Goal: Task Accomplishment & Management: Manage account settings

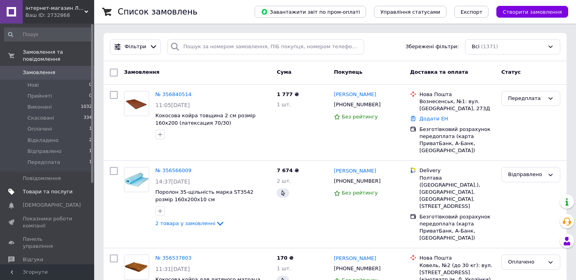
click at [54, 188] on span "Товари та послуги" at bounding box center [48, 191] width 50 height 7
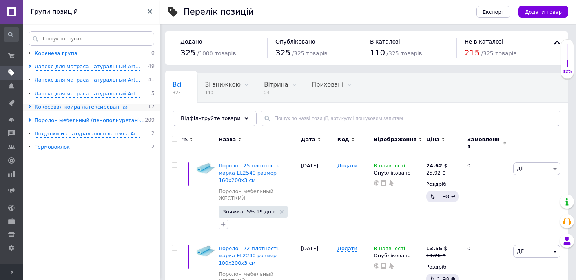
click at [30, 107] on use at bounding box center [30, 107] width 2 height 4
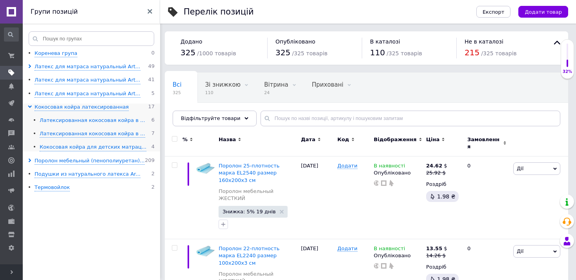
click at [68, 121] on div "Латексированная кокосовая койра в ..." at bounding box center [93, 120] width 106 height 7
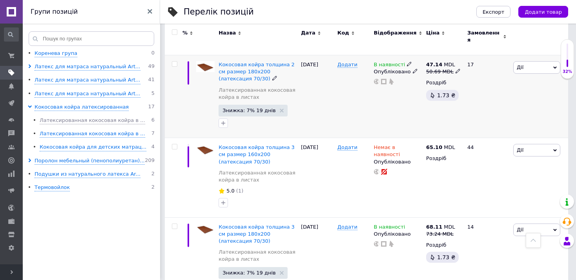
scroll to position [383, 0]
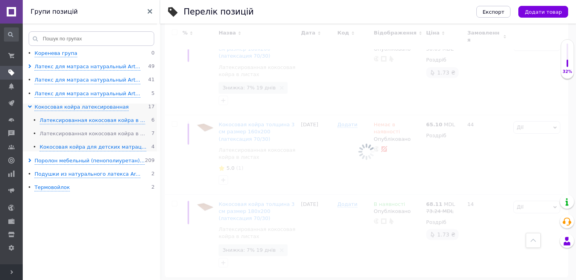
click at [89, 133] on div "Латексированная кокосовая койра в ..." at bounding box center [93, 133] width 106 height 7
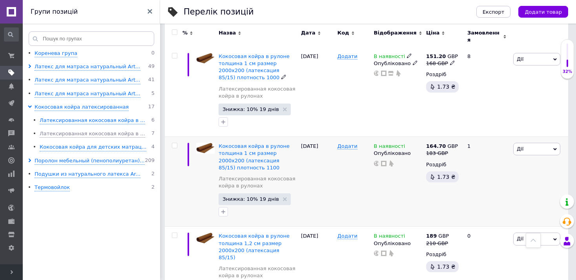
scroll to position [431, 0]
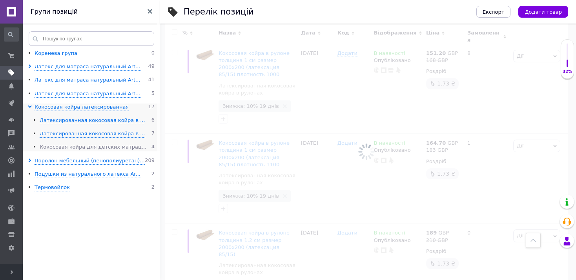
click at [76, 146] on div "Кокосовая койра для детских матрац..." at bounding box center [93, 147] width 107 height 7
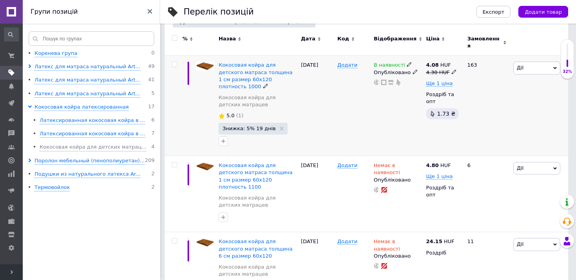
scroll to position [167, 0]
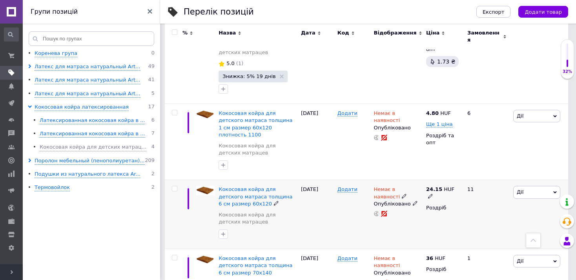
click at [402, 194] on icon at bounding box center [404, 196] width 5 height 5
click at [450, 194] on li "В наявності" at bounding box center [467, 199] width 75 height 11
click at [356, 204] on div "Додати" at bounding box center [354, 214] width 37 height 69
click at [530, 186] on span "Дії" at bounding box center [536, 192] width 47 height 13
click at [488, 235] on li "Знижка" at bounding box center [508, 240] width 104 height 11
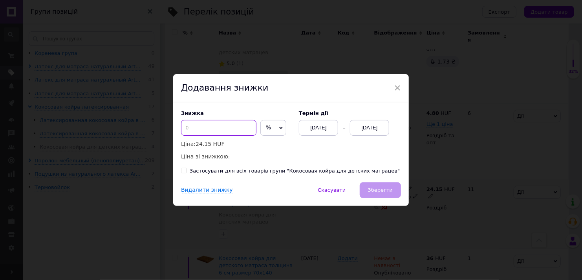
click at [214, 126] on input at bounding box center [218, 128] width 75 height 16
type input "5"
click at [369, 127] on div "[DATE]" at bounding box center [369, 128] width 39 height 16
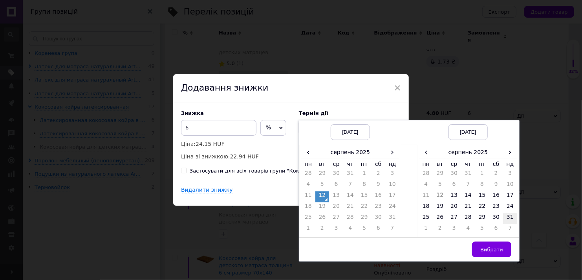
click at [508, 217] on td "31" at bounding box center [510, 219] width 14 height 11
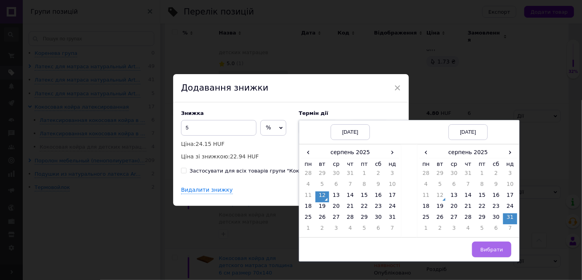
click at [490, 248] on span "Вибрати" at bounding box center [491, 250] width 23 height 6
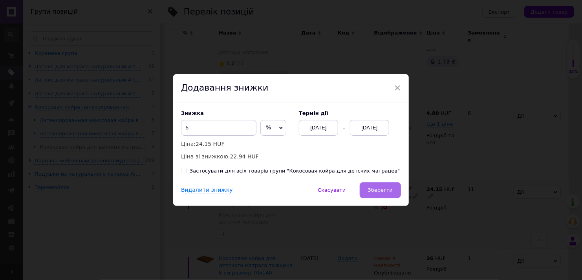
click at [375, 192] on span "Зберегти" at bounding box center [380, 190] width 25 height 6
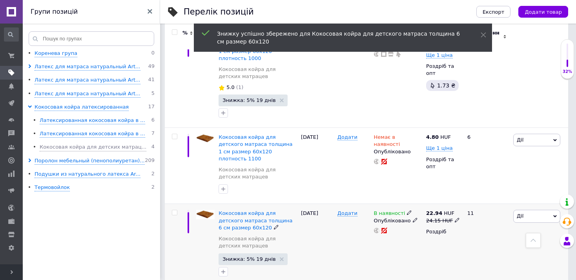
scroll to position [88, 0]
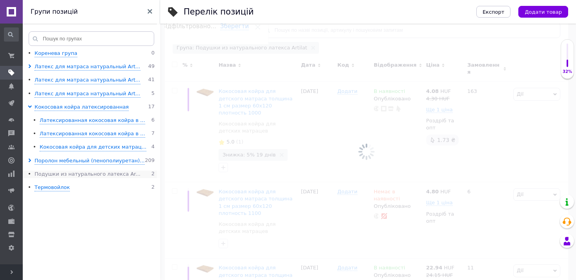
click at [69, 177] on div "Подушки из натурального латекса Ar..." at bounding box center [88, 174] width 106 height 7
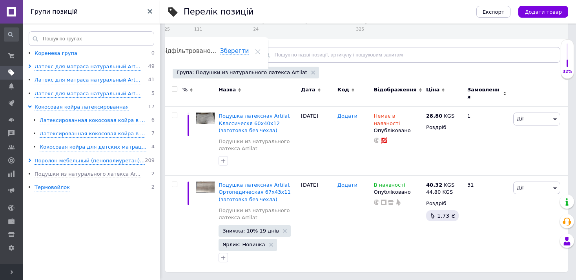
scroll to position [58, 0]
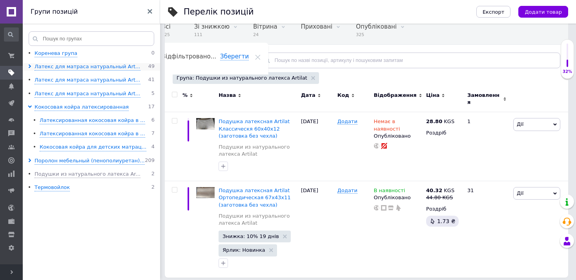
click at [30, 65] on icon at bounding box center [30, 66] width 4 height 4
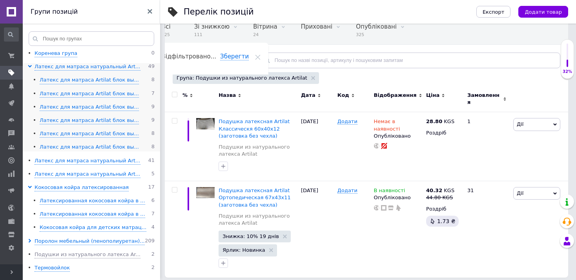
click at [80, 146] on div "Латекс для матраса Artilat блок вы..." at bounding box center [89, 147] width 99 height 7
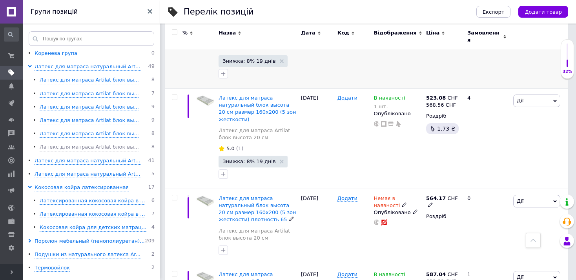
scroll to position [455, 0]
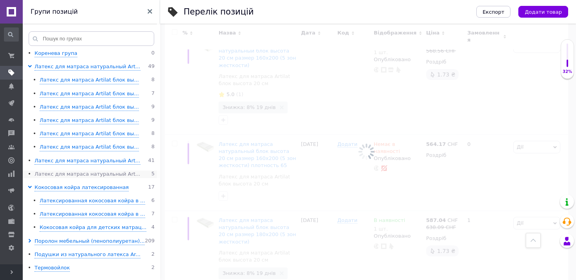
click at [82, 171] on div "Латекс для матраса натуральный Art..." at bounding box center [88, 174] width 106 height 7
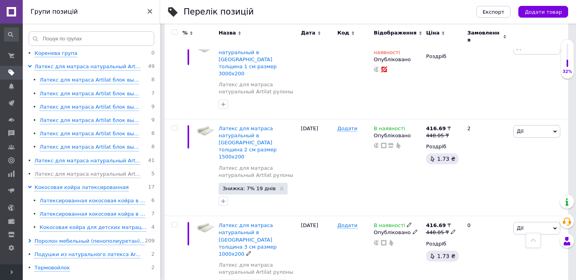
scroll to position [122, 0]
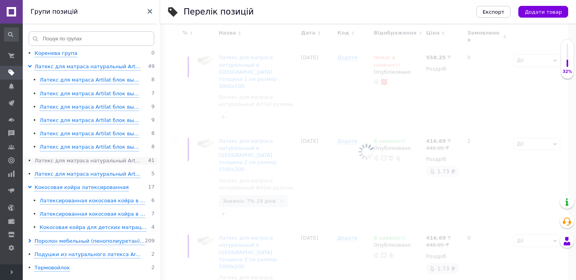
click at [96, 159] on div "Латекс для матраса натуральный Art..." at bounding box center [88, 160] width 106 height 7
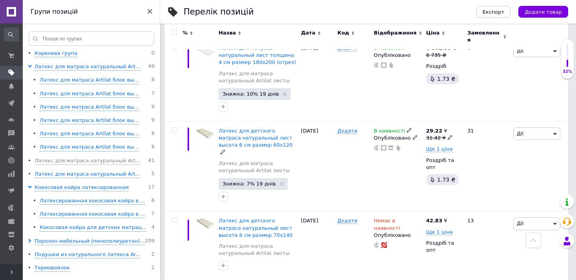
scroll to position [1849, 0]
